Goal: Task Accomplishment & Management: Manage account settings

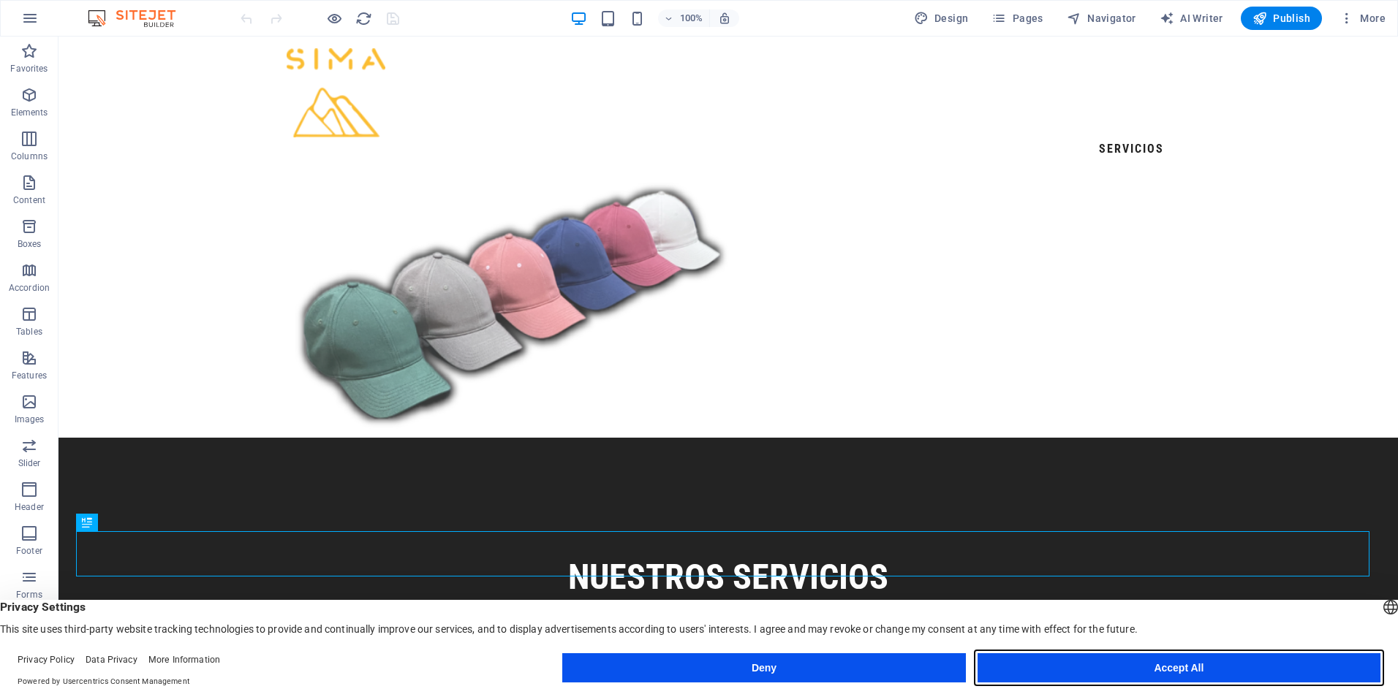
click at [1189, 675] on button "Accept All" at bounding box center [1178, 667] width 403 height 29
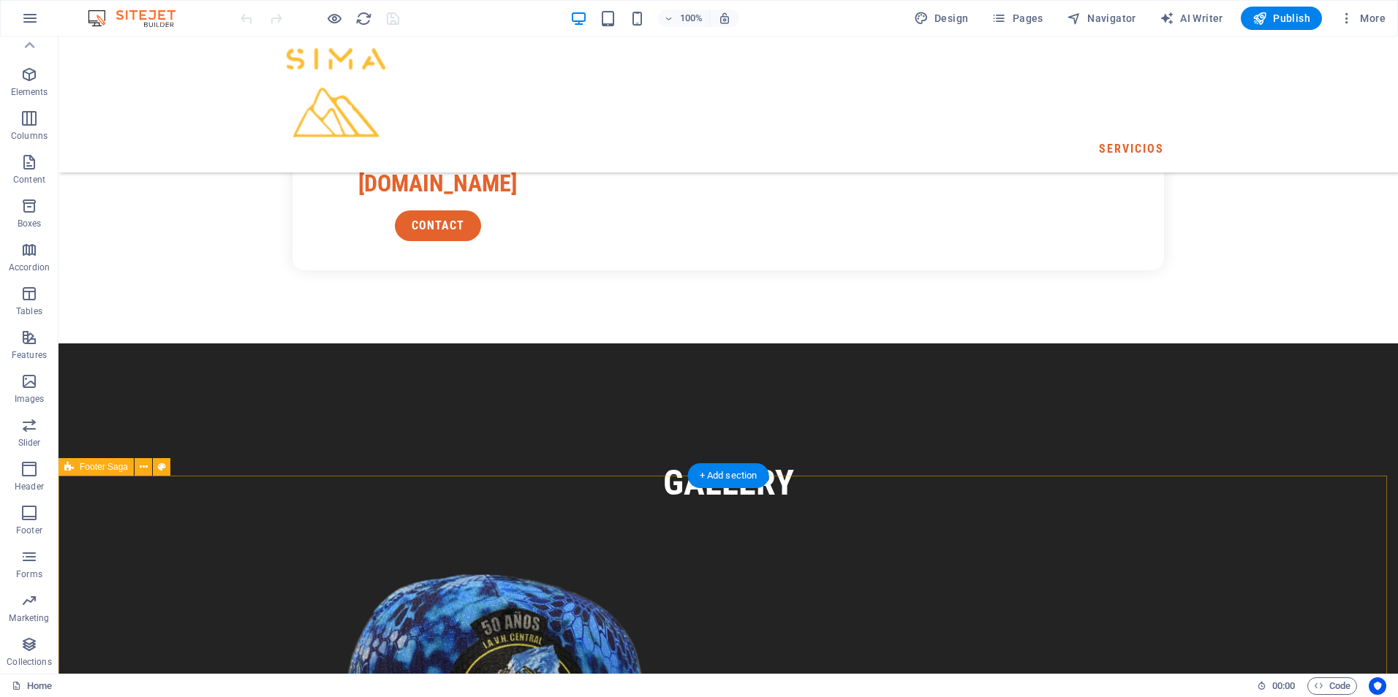
scroll to position [3253, 0]
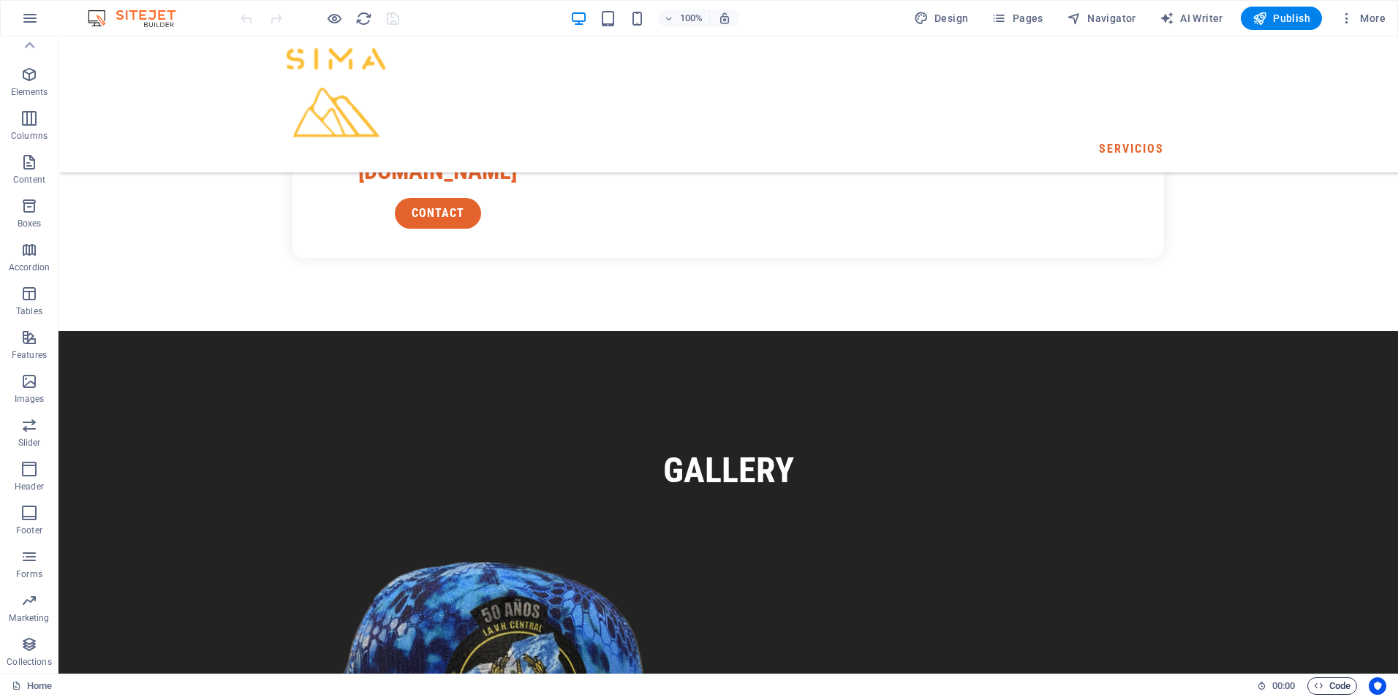
click at [1332, 691] on span "Code" at bounding box center [1331, 687] width 37 height 18
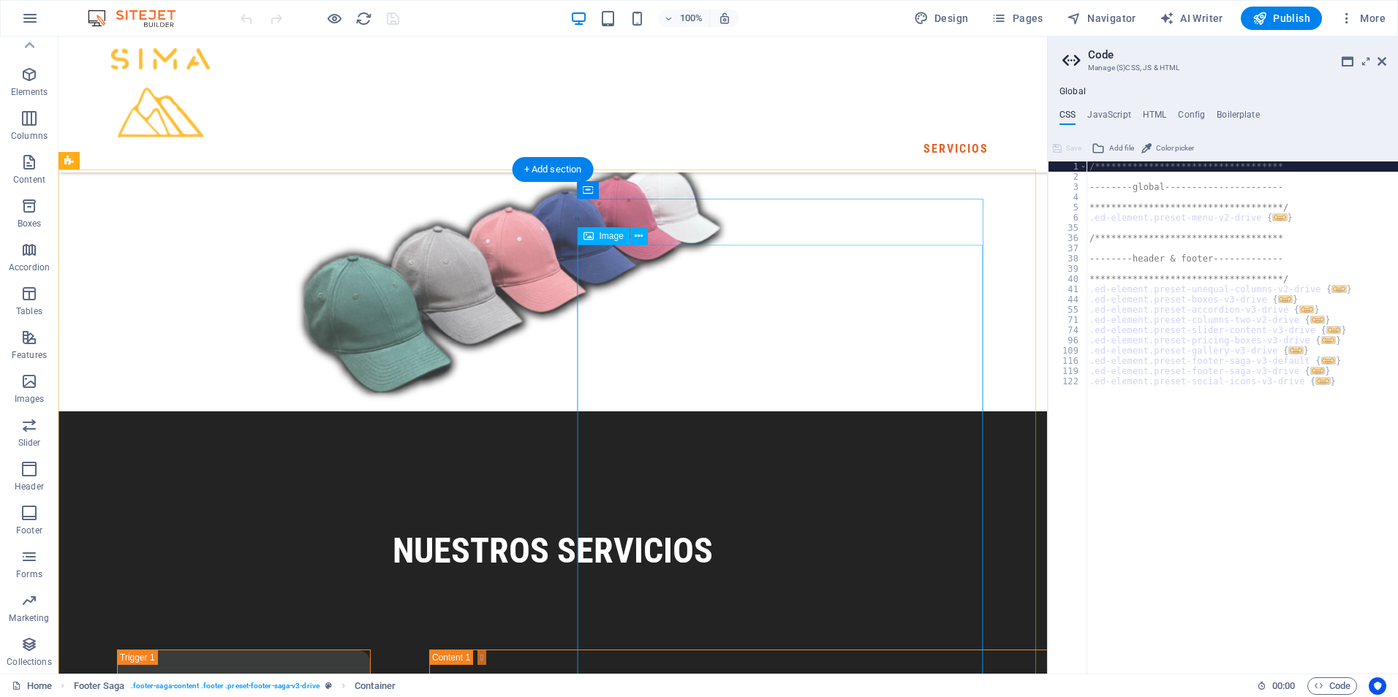
scroll to position [0, 0]
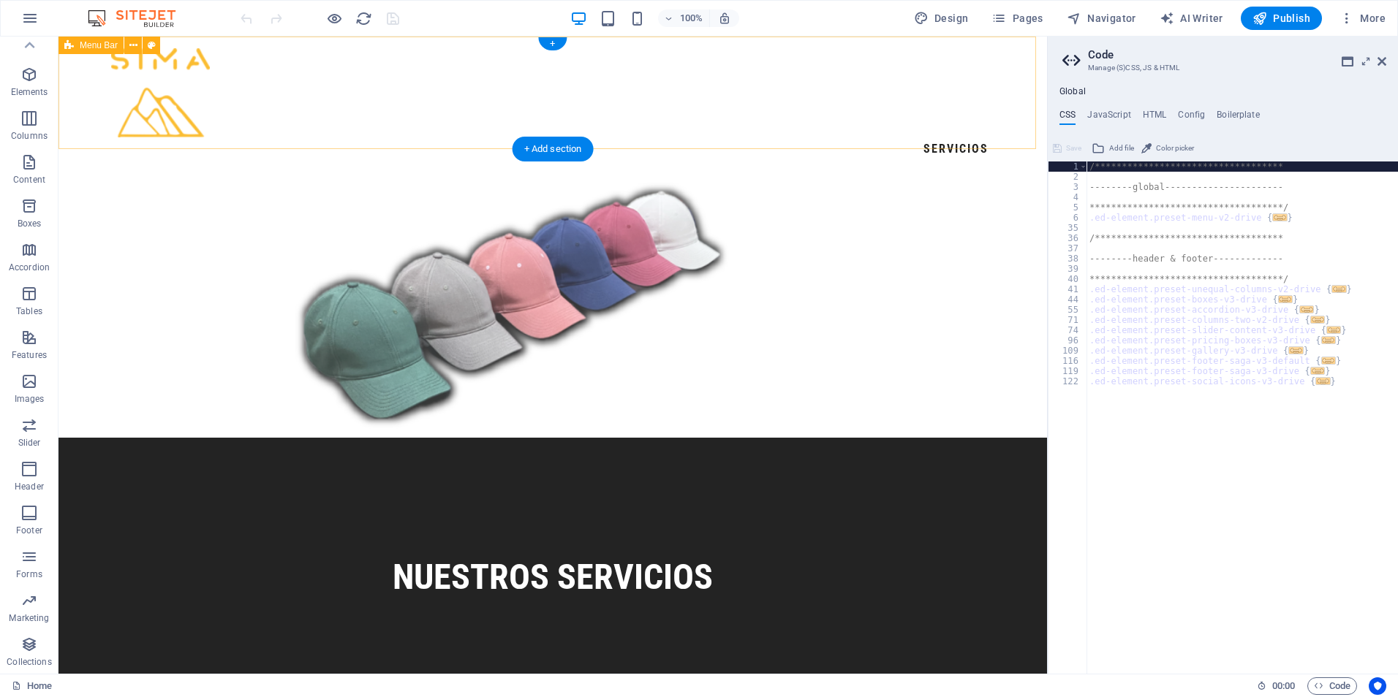
click at [518, 107] on div "SERVICIOS" at bounding box center [552, 105] width 988 height 136
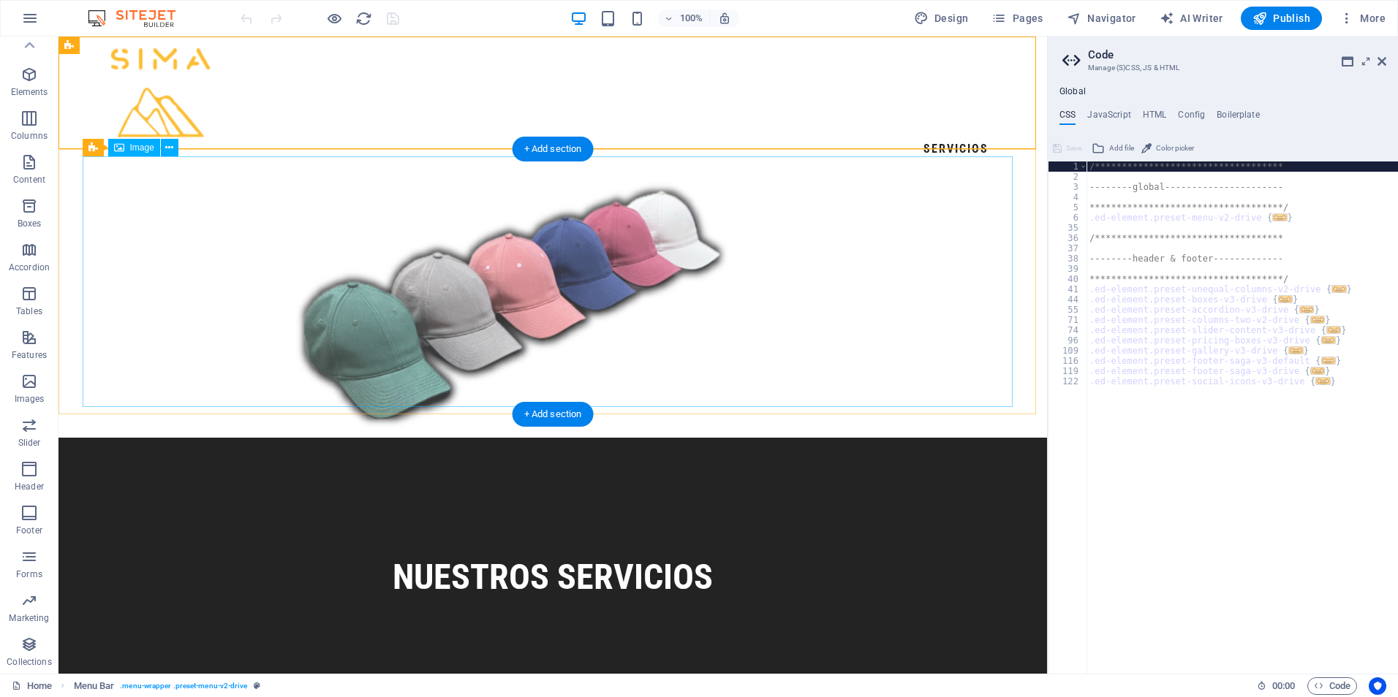
click at [281, 270] on figure at bounding box center [512, 305] width 930 height 251
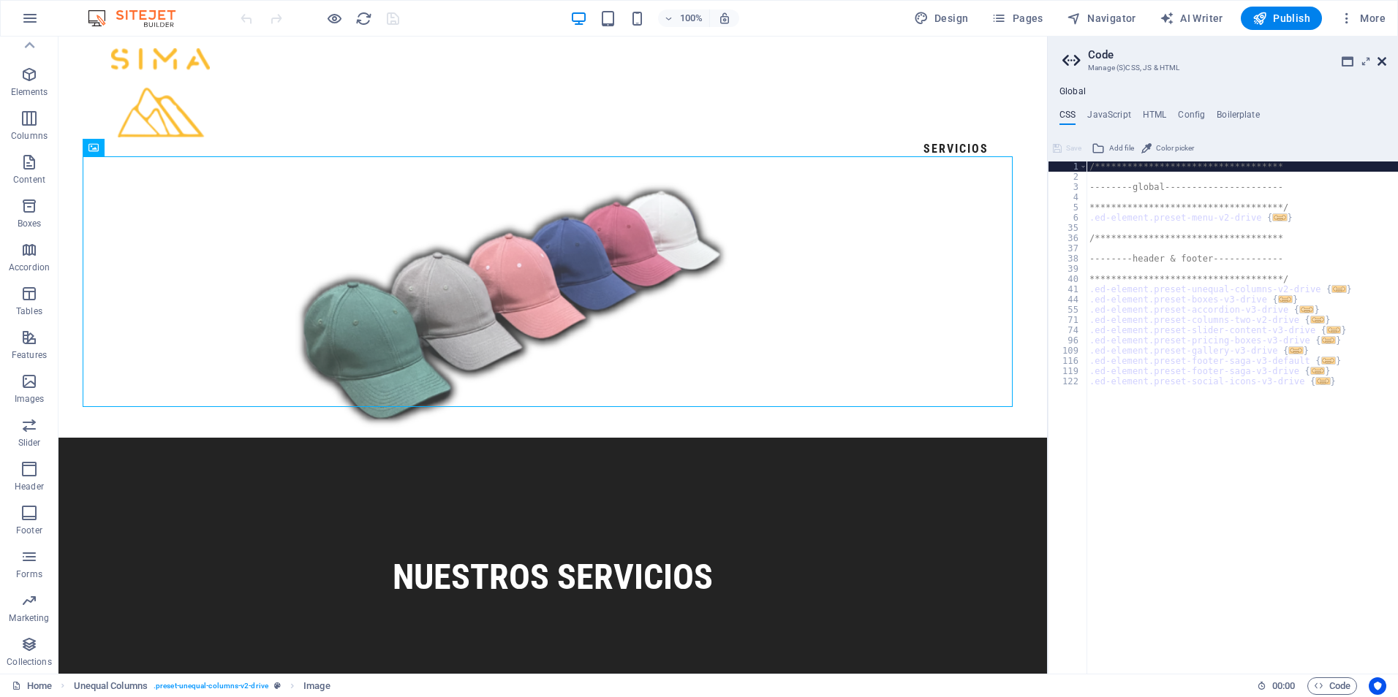
click at [1383, 61] on icon at bounding box center [1381, 62] width 9 height 12
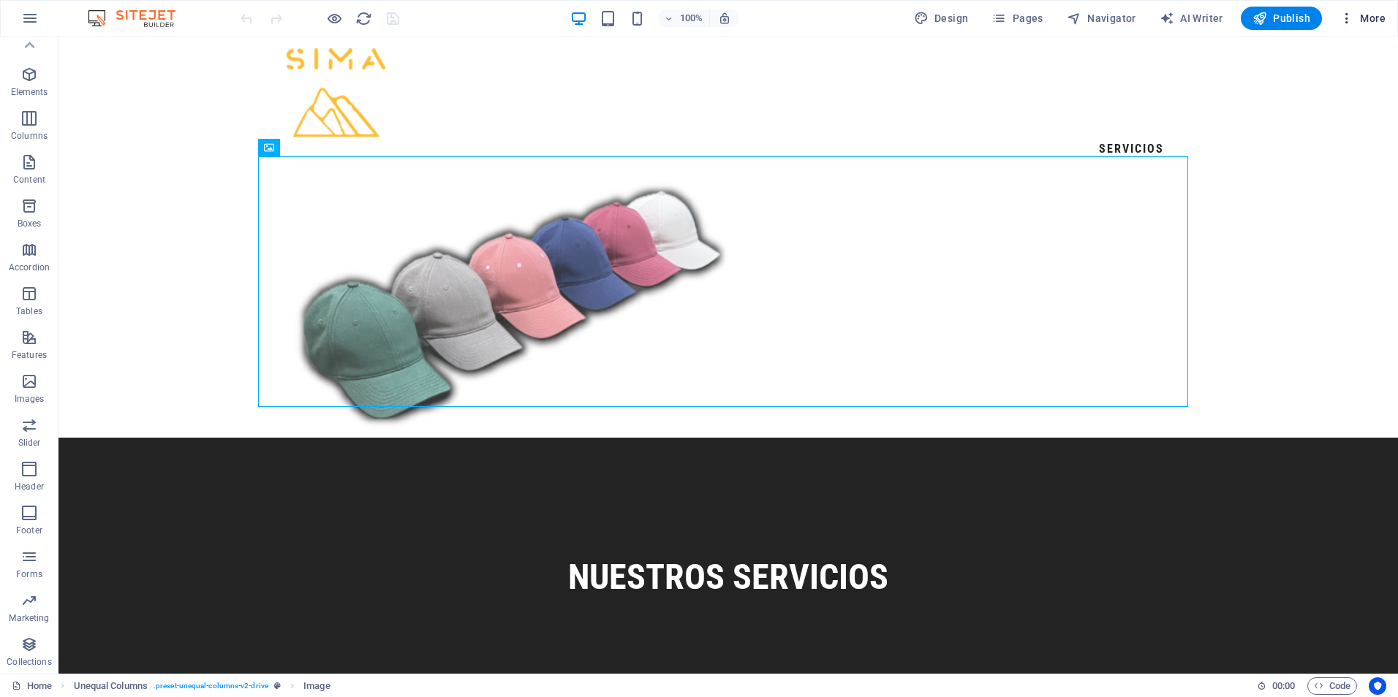
click at [1348, 20] on icon "button" at bounding box center [1346, 18] width 15 height 15
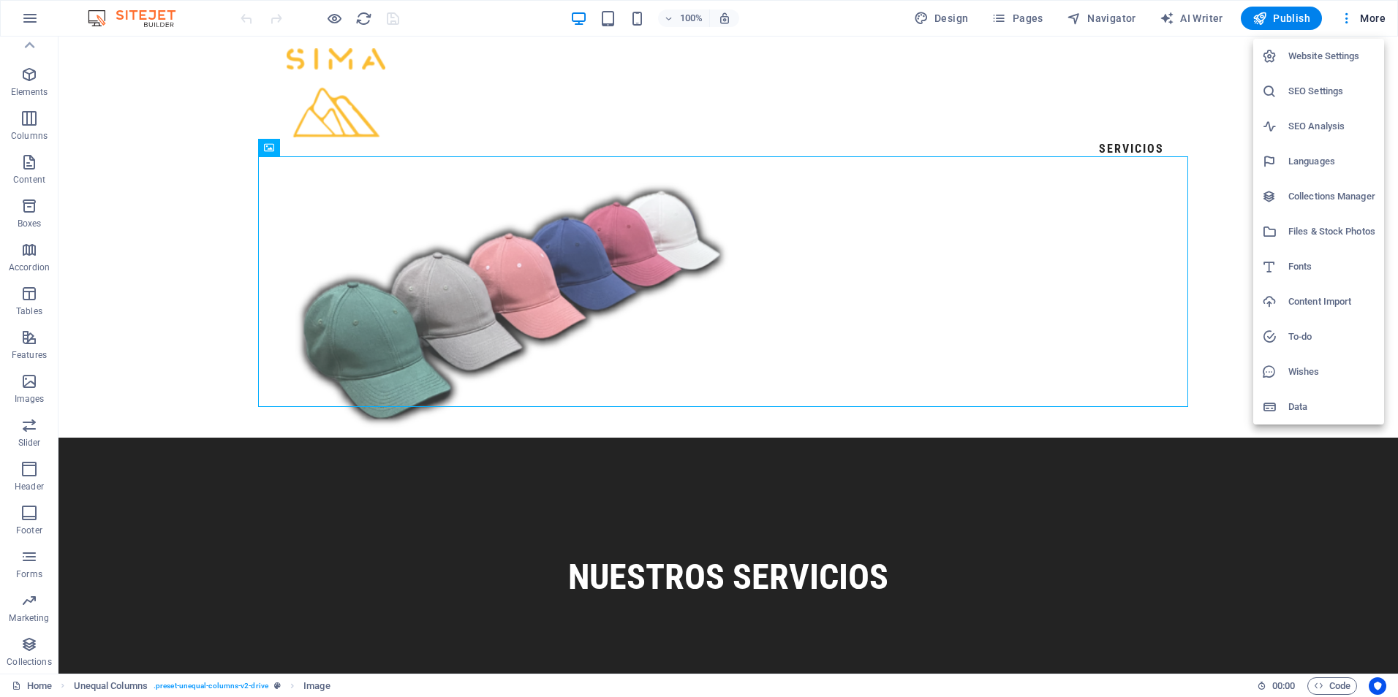
click at [1325, 90] on h6 "SEO Settings" at bounding box center [1331, 92] width 87 height 18
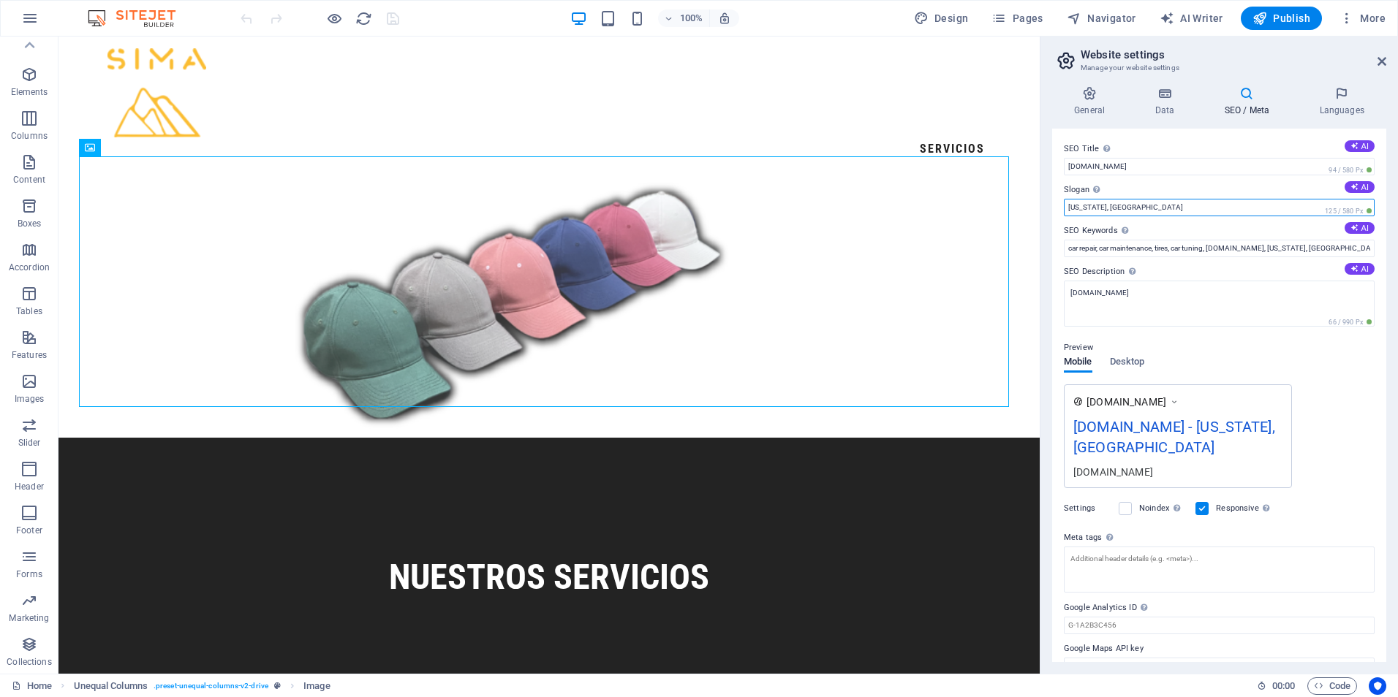
drag, startPoint x: 1181, startPoint y: 207, endPoint x: 1052, endPoint y: 221, distance: 130.1
click at [1052, 221] on div "SEO Title The title of your website - make it something that stands out in sear…" at bounding box center [1219, 396] width 334 height 534
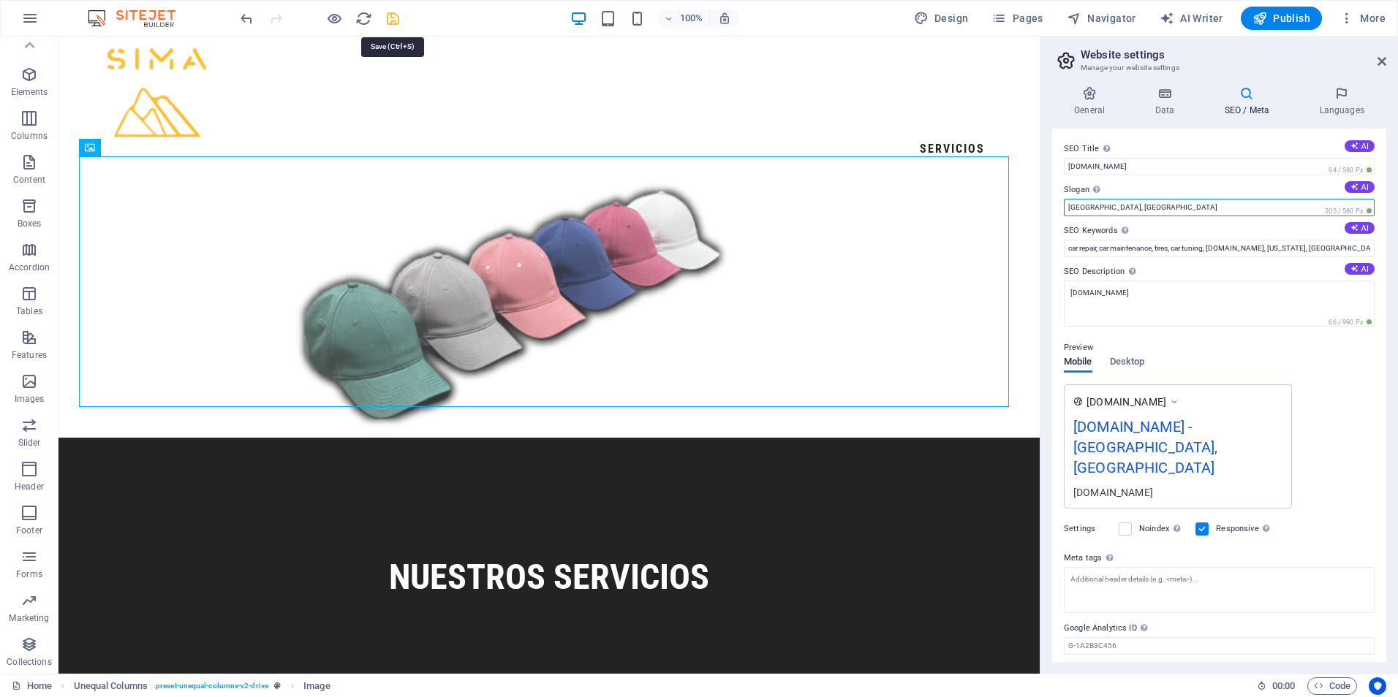
type input "[GEOGRAPHIC_DATA], [GEOGRAPHIC_DATA]"
click at [392, 20] on icon "save" at bounding box center [392, 18] width 17 height 17
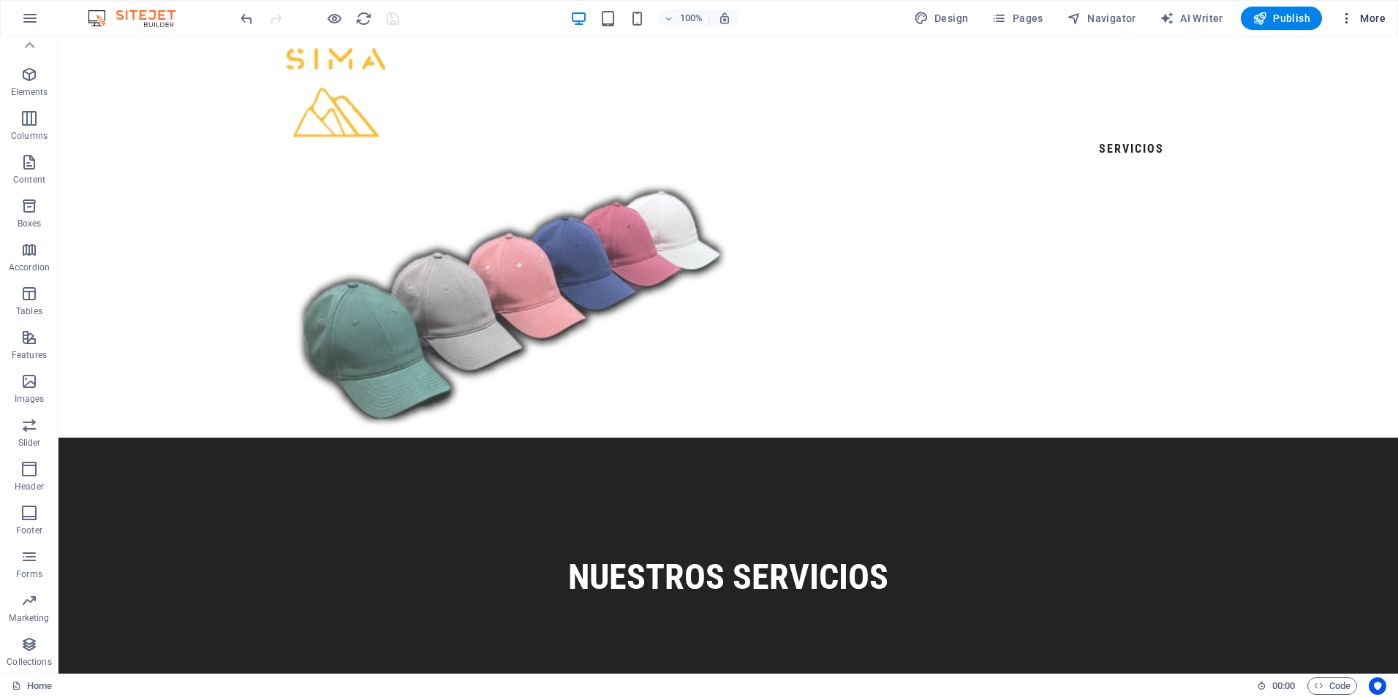
click at [1349, 21] on icon "button" at bounding box center [1346, 18] width 15 height 15
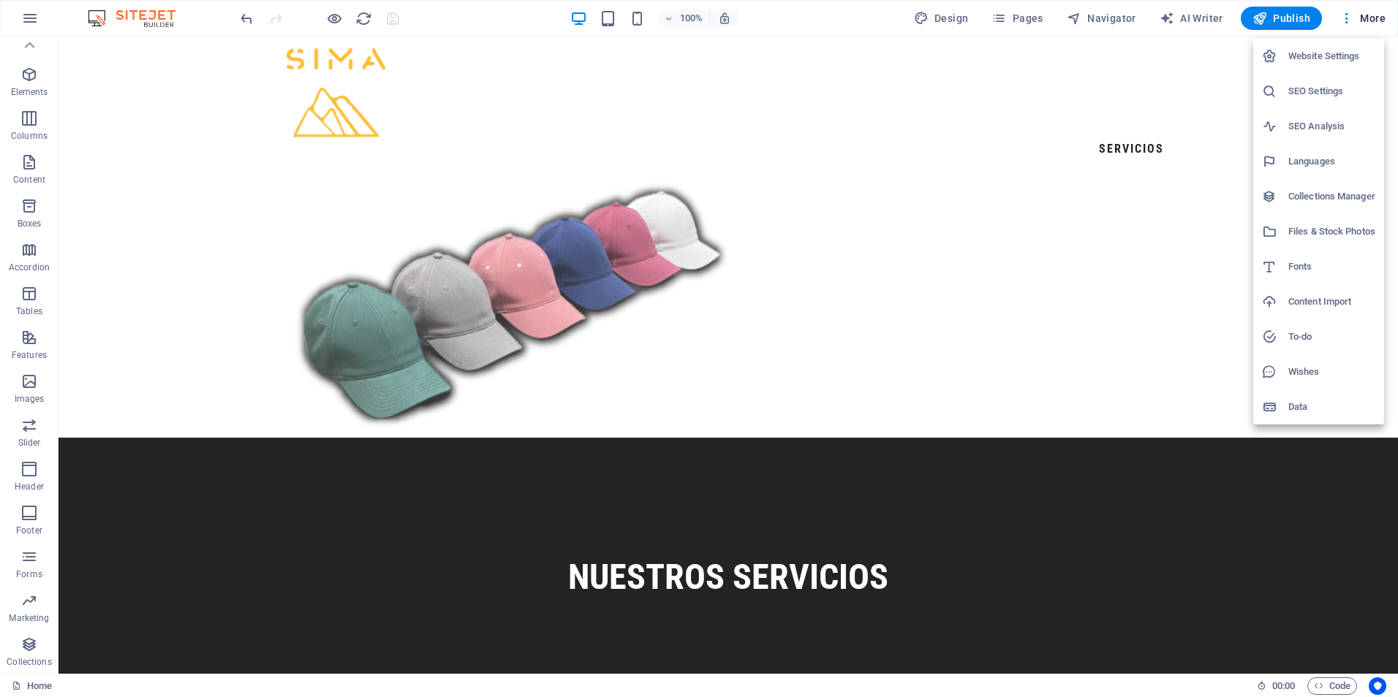
click at [1335, 84] on h6 "SEO Settings" at bounding box center [1331, 92] width 87 height 18
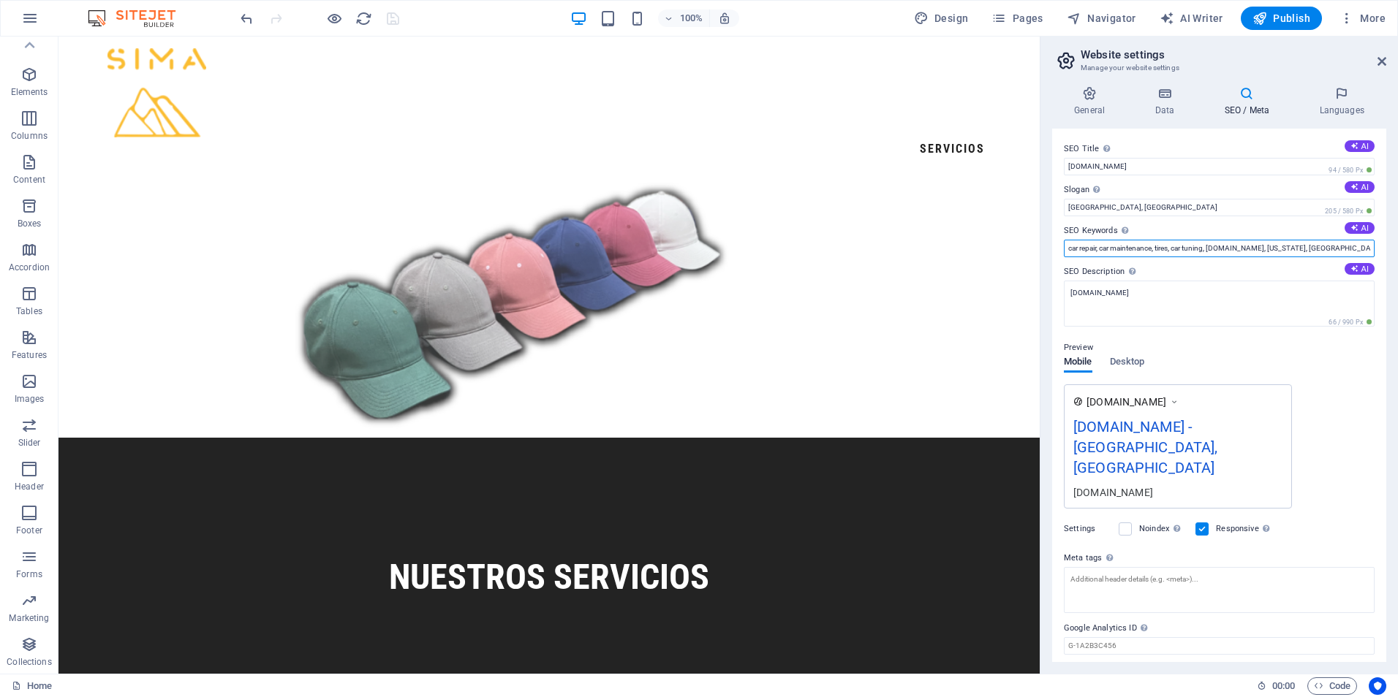
drag, startPoint x: 1304, startPoint y: 248, endPoint x: 1050, endPoint y: 265, distance: 254.9
click at [1050, 265] on div "General Data SEO / Meta Languages Website name [DOMAIN_NAME] Logo Drag files he…" at bounding box center [1218, 374] width 357 height 599
type input "cap, gorras"
click at [393, 16] on icon "save" at bounding box center [392, 18] width 17 height 17
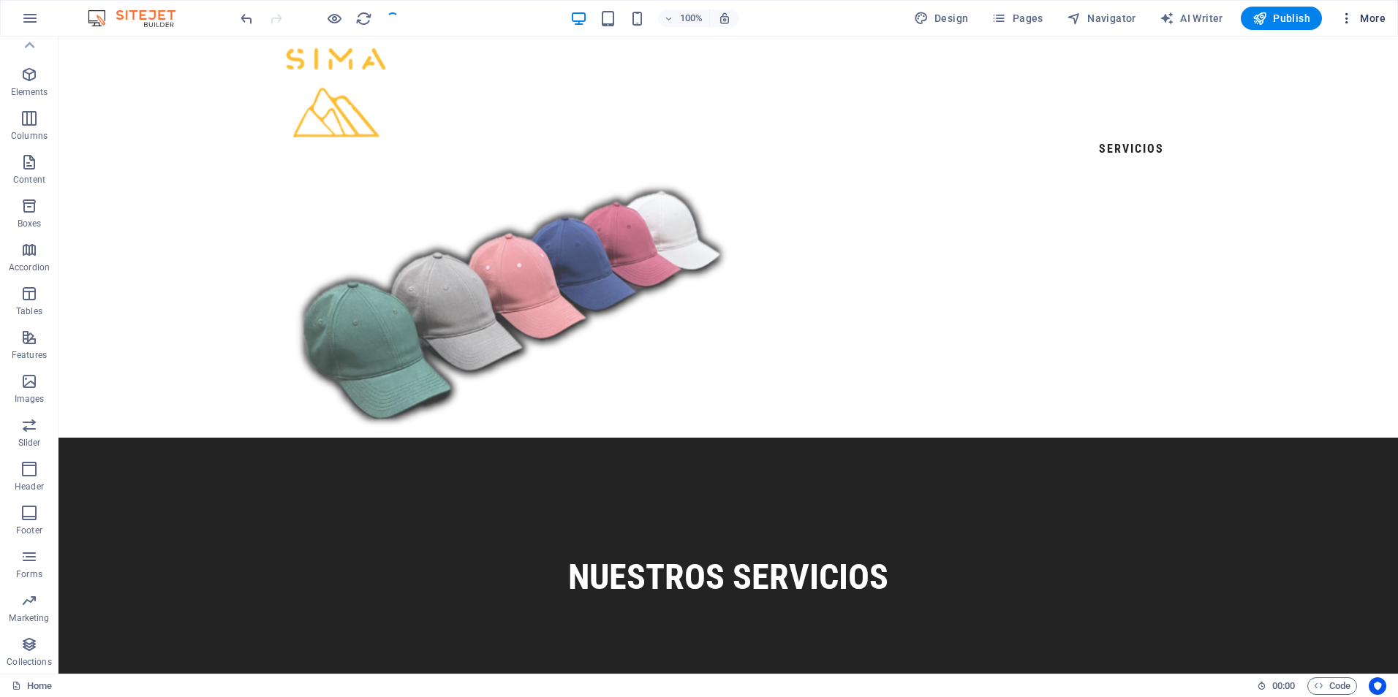
click at [1349, 19] on icon "button" at bounding box center [1346, 18] width 15 height 15
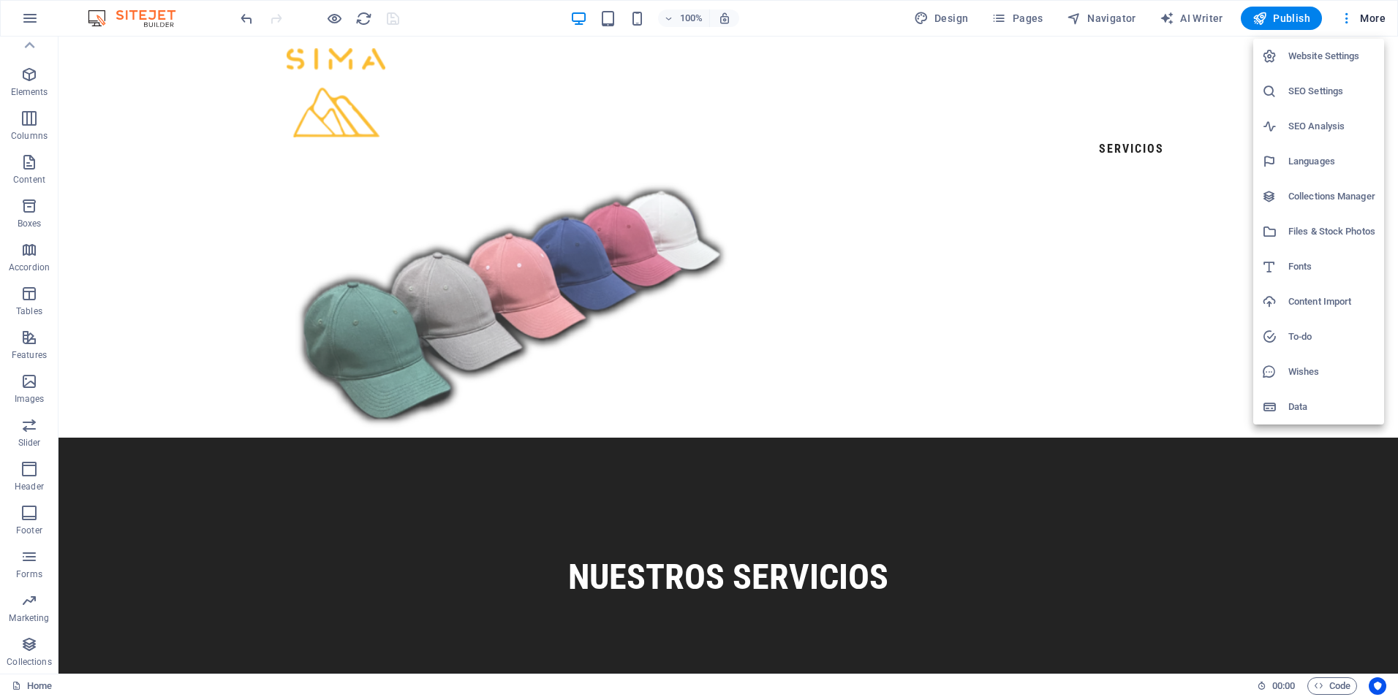
click at [1332, 92] on h6 "SEO Settings" at bounding box center [1331, 92] width 87 height 18
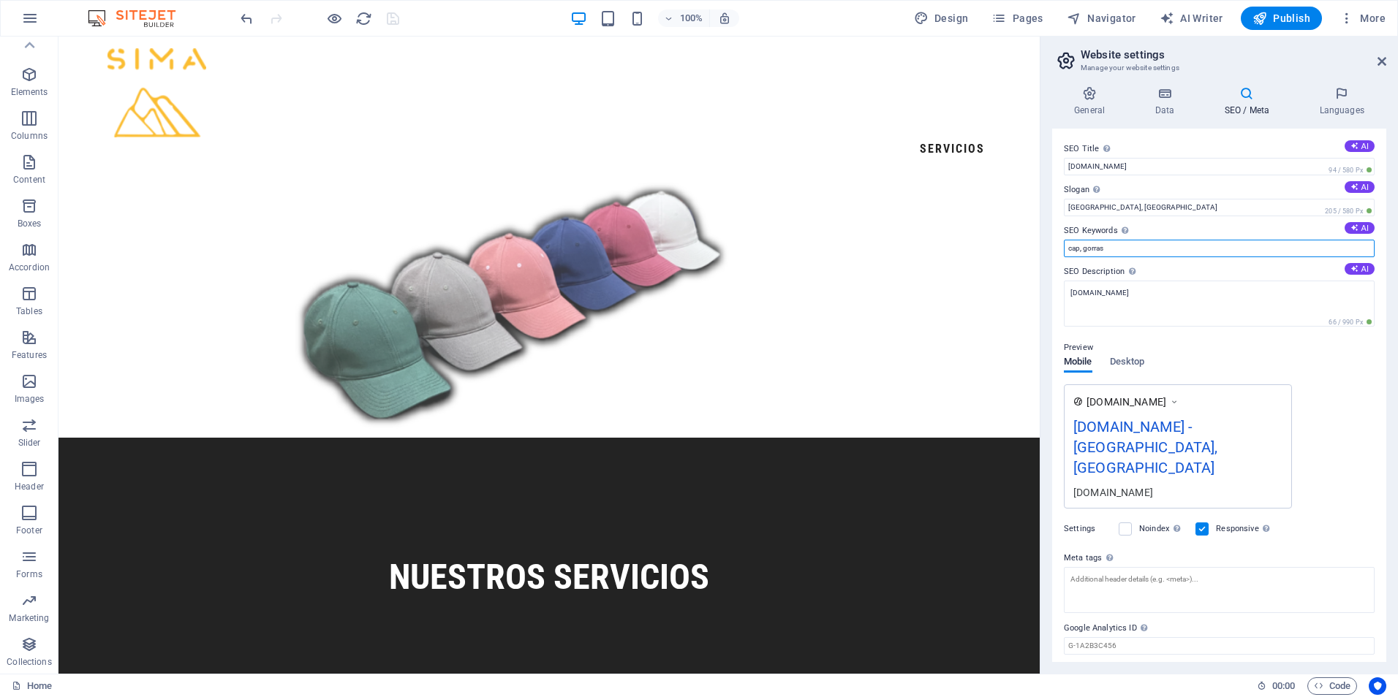
click at [1172, 252] on input "cap, gorras" at bounding box center [1219, 249] width 311 height 18
type input "cap, gorras, [PERSON_NAME]"
click at [400, 23] on icon "save" at bounding box center [392, 18] width 17 height 17
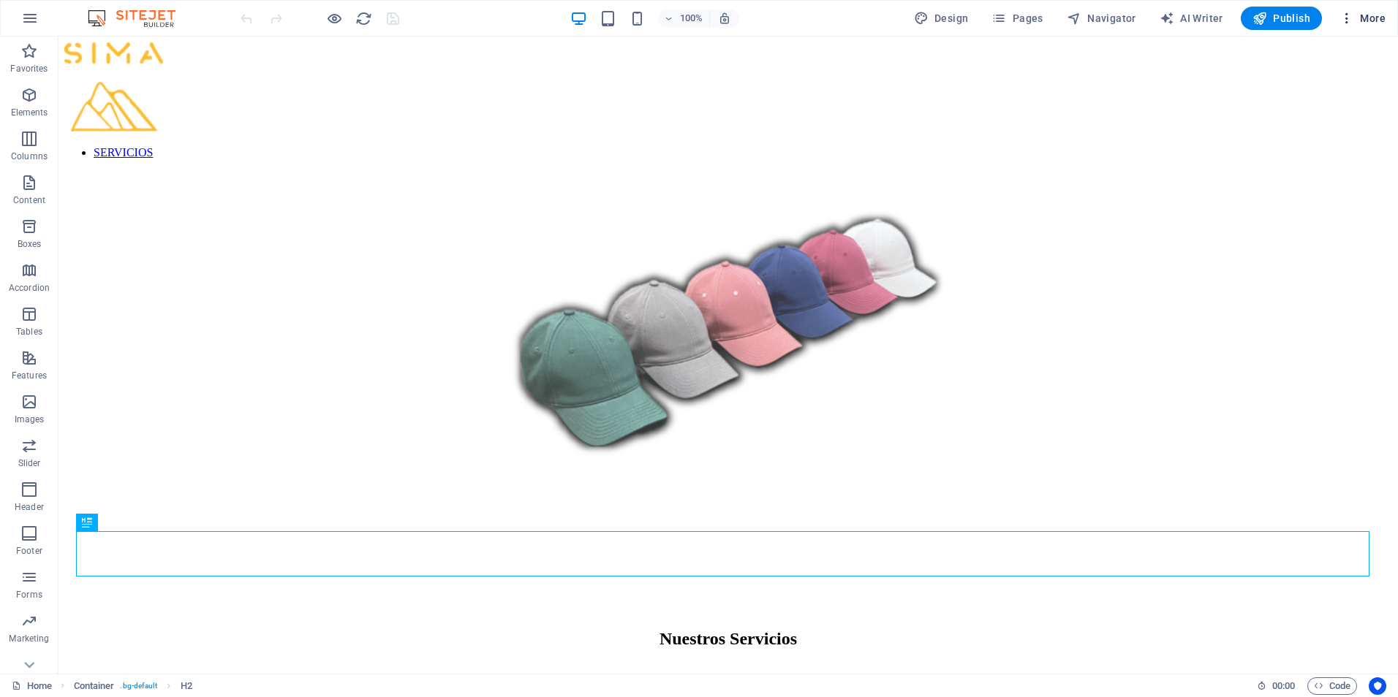
click at [1354, 21] on span "More" at bounding box center [1362, 18] width 46 height 15
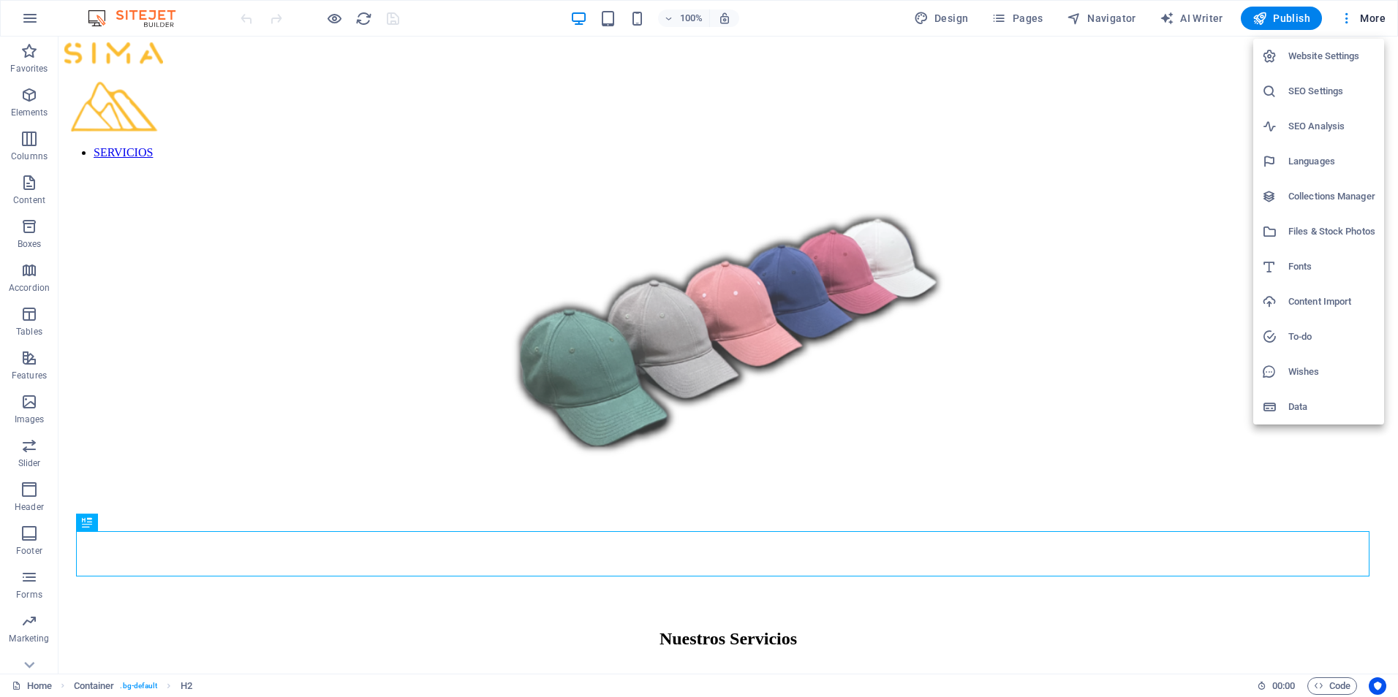
click at [1315, 93] on h6 "SEO Settings" at bounding box center [1331, 92] width 87 height 18
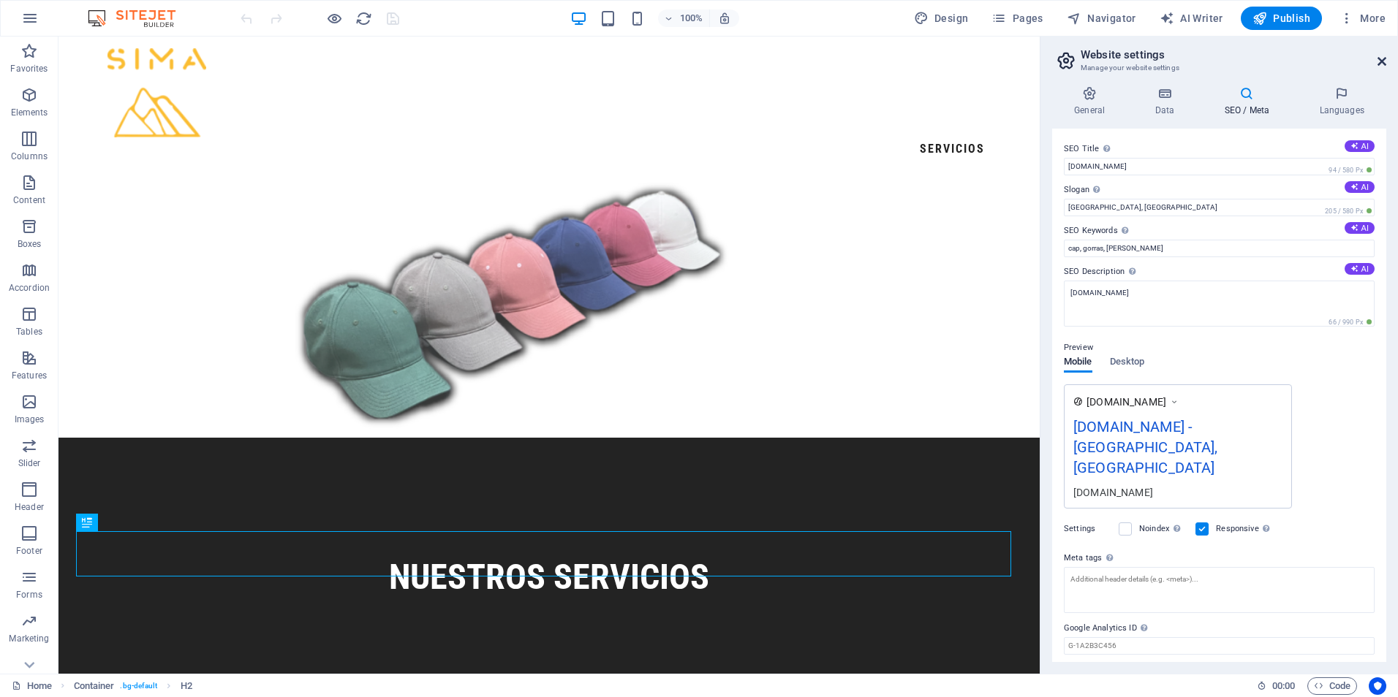
click at [1384, 63] on icon at bounding box center [1381, 62] width 9 height 12
